Goal: Information Seeking & Learning: Learn about a topic

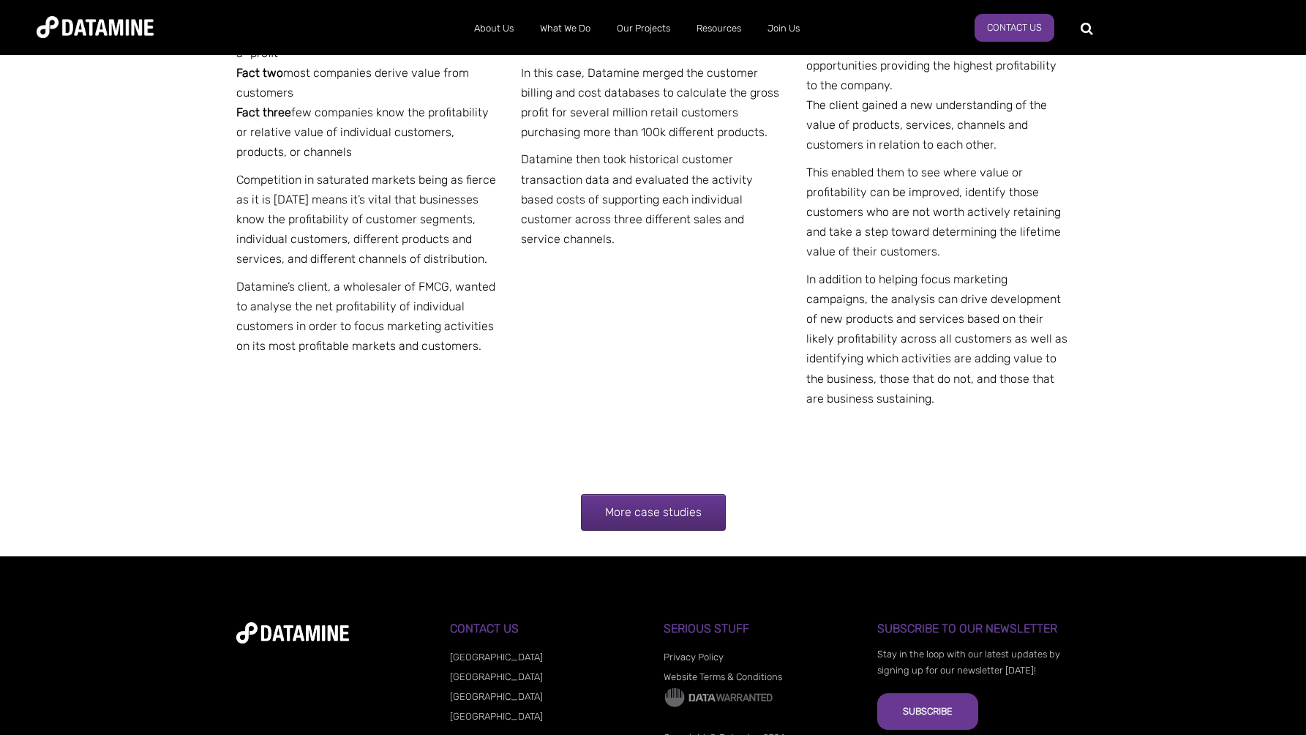
scroll to position [2821, 0]
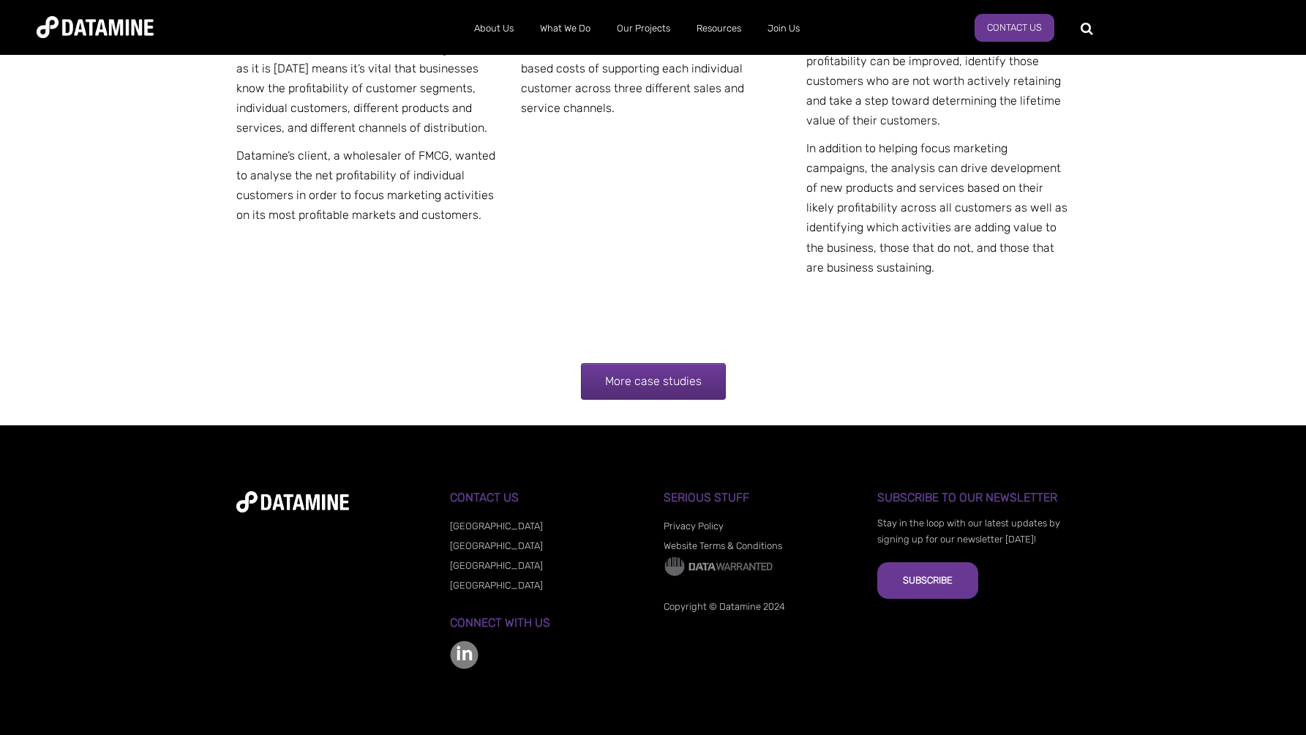
click at [626, 373] on link "More case studies" at bounding box center [653, 381] width 145 height 37
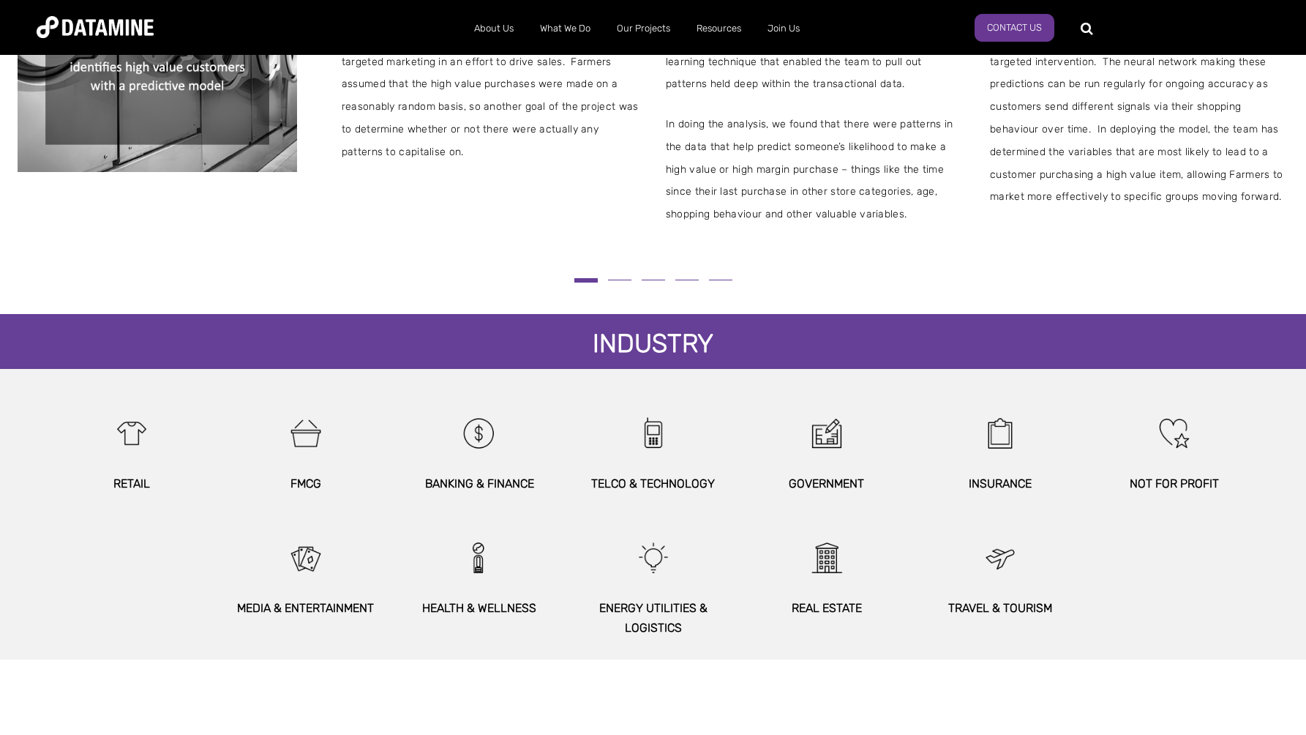
scroll to position [494, 0]
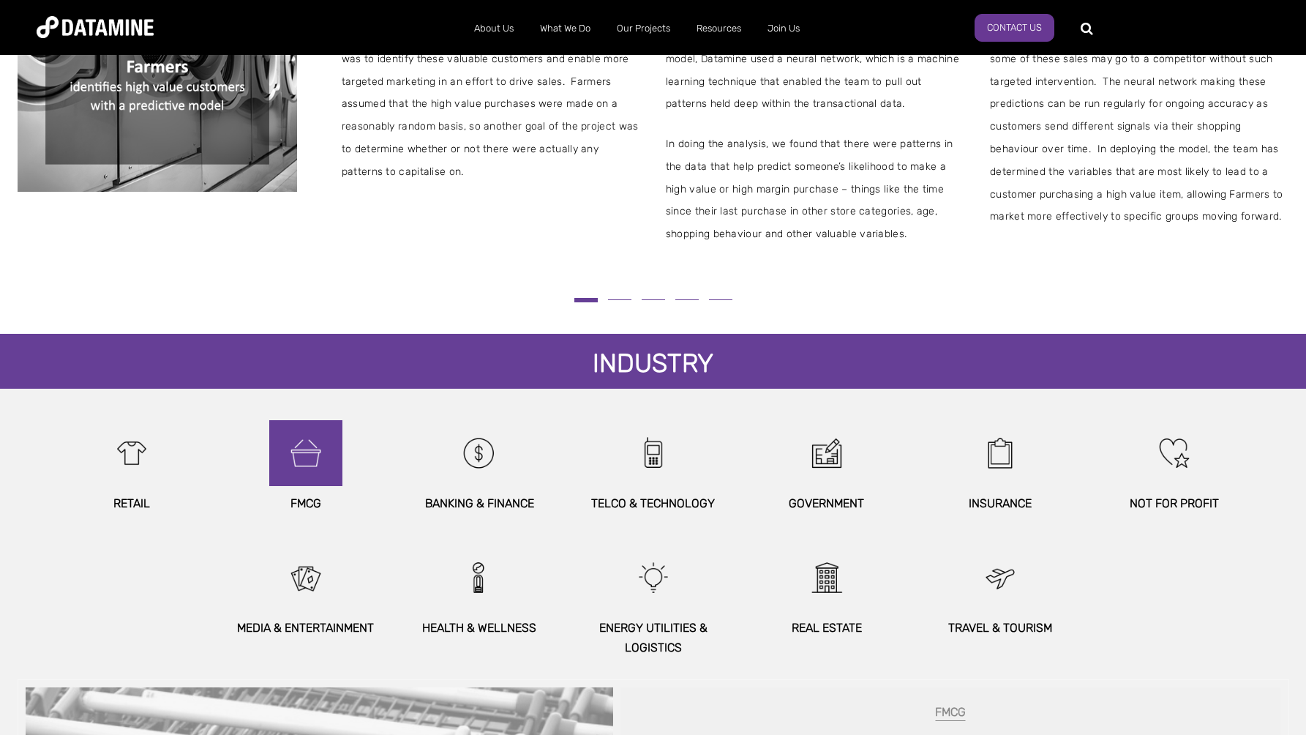
click at [308, 457] on img at bounding box center [305, 453] width 63 height 66
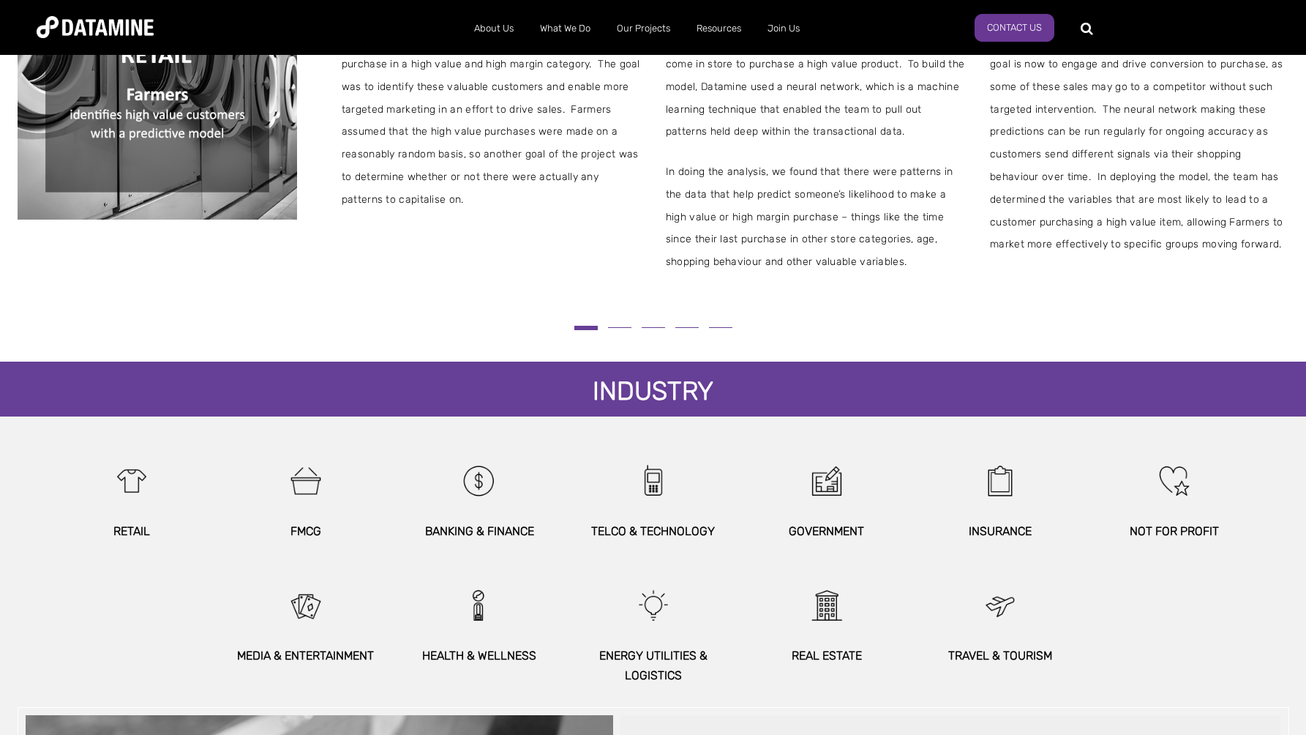
scroll to position [415, 0]
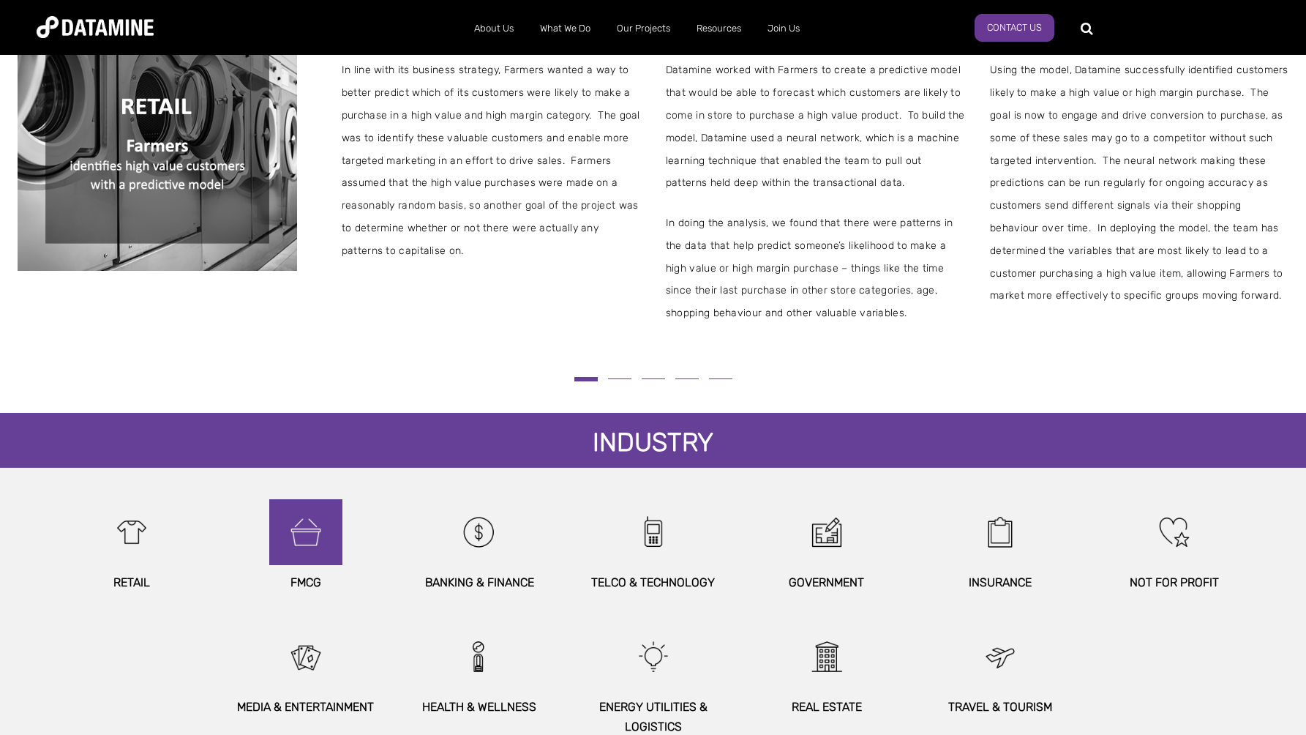
click at [313, 543] on img at bounding box center [305, 532] width 63 height 66
click at [627, 377] on button at bounding box center [620, 379] width 34 height 8
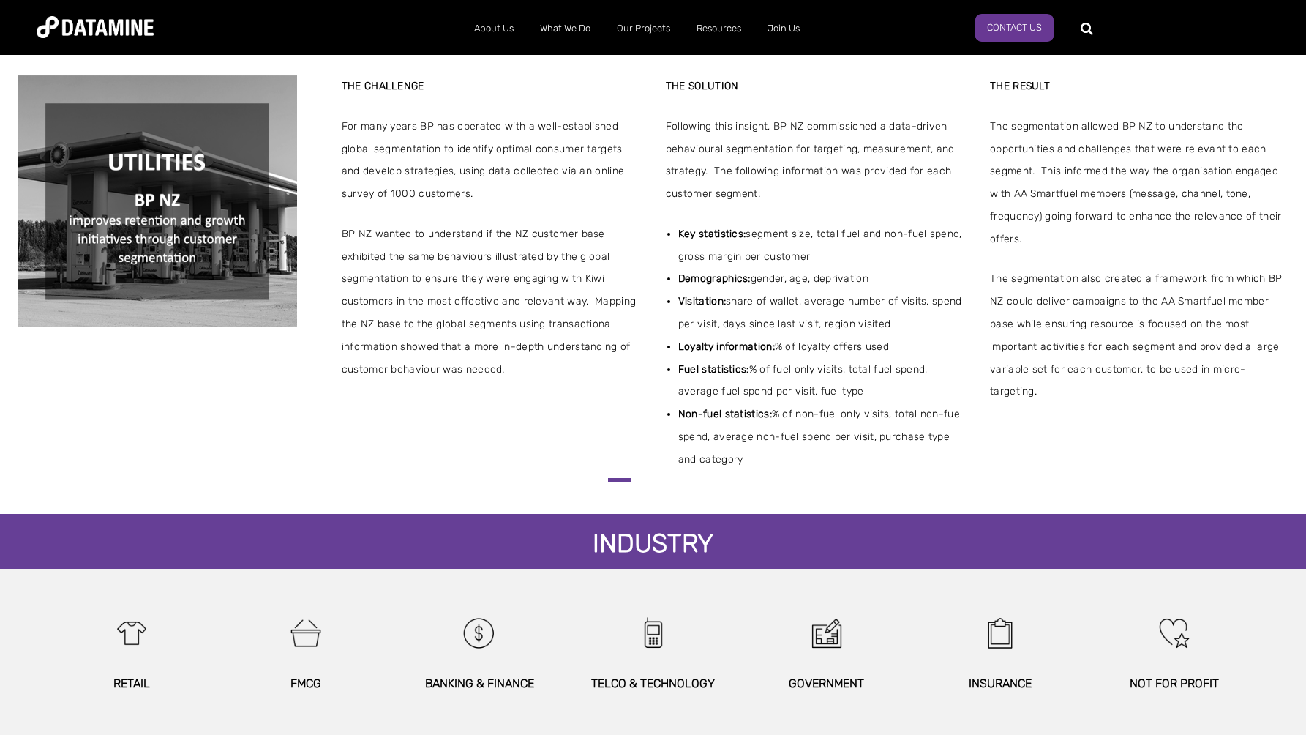
scroll to position [287, 0]
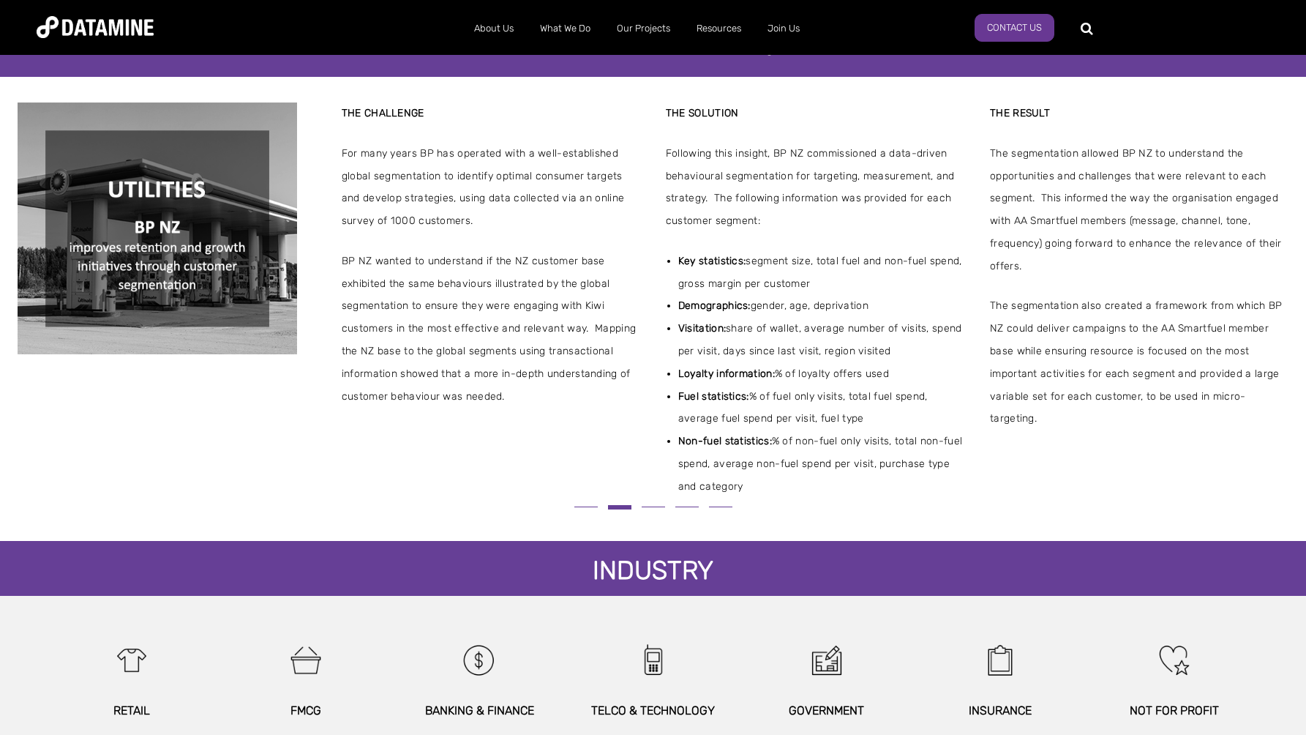
click at [655, 502] on div at bounding box center [654, 507] width 1272 height 18
click at [655, 504] on button at bounding box center [654, 507] width 34 height 8
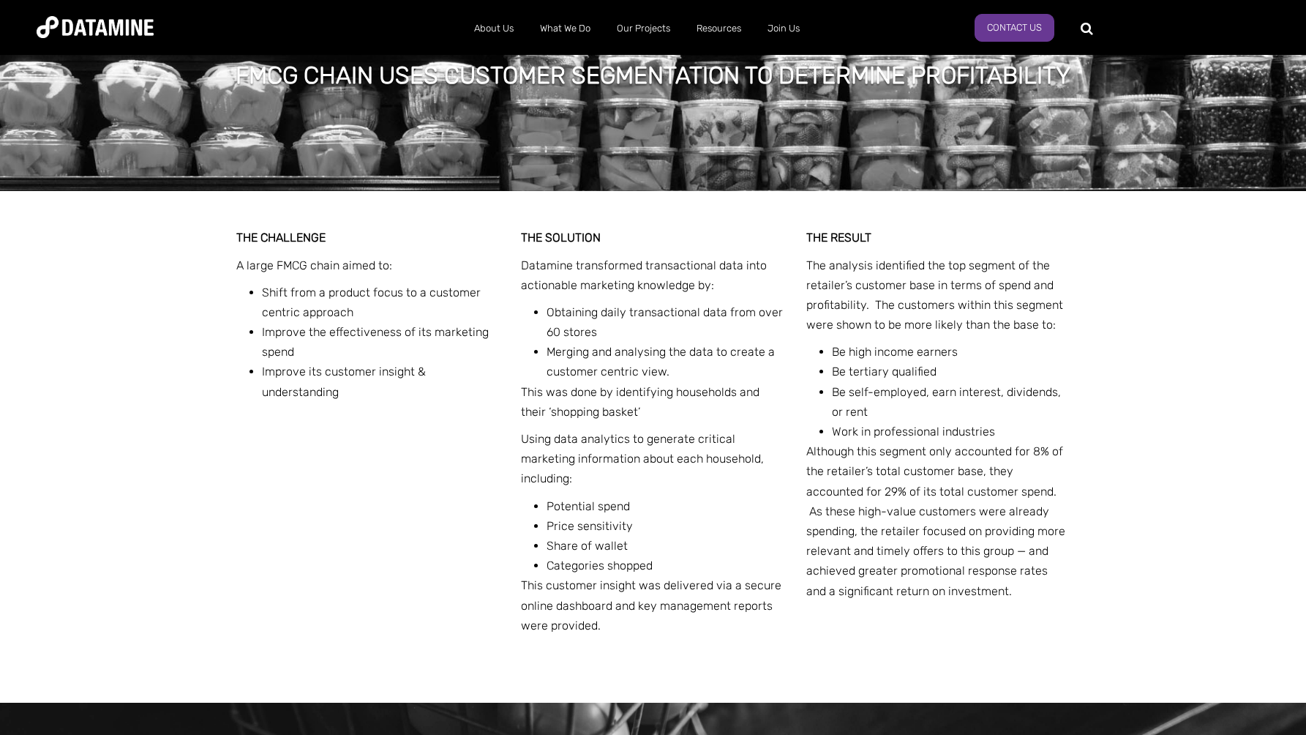
scroll to position [460, 0]
